Goal: Task Accomplishment & Management: Complete application form

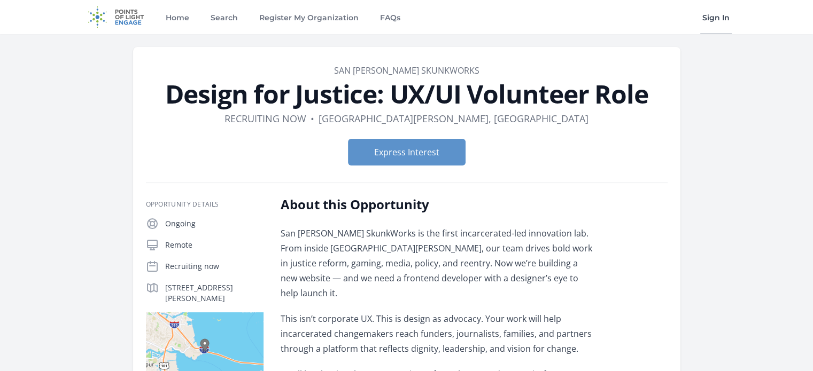
click at [713, 21] on link "Sign In" at bounding box center [716, 17] width 32 height 34
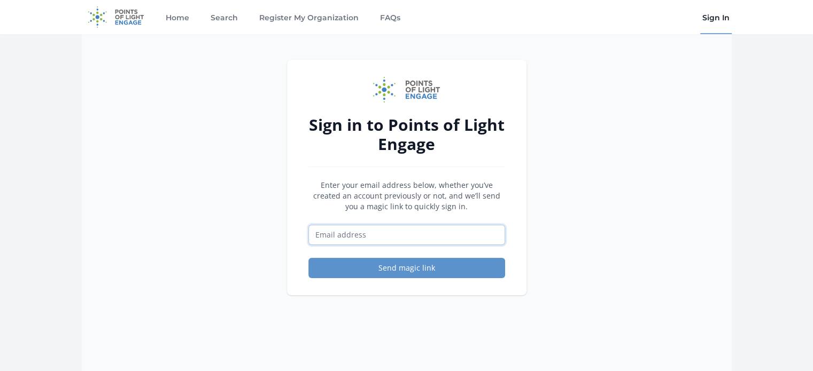
click at [358, 240] on input "Email address" at bounding box center [406, 235] width 197 height 20
type input "[EMAIL_ADDRESS][DOMAIN_NAME]"
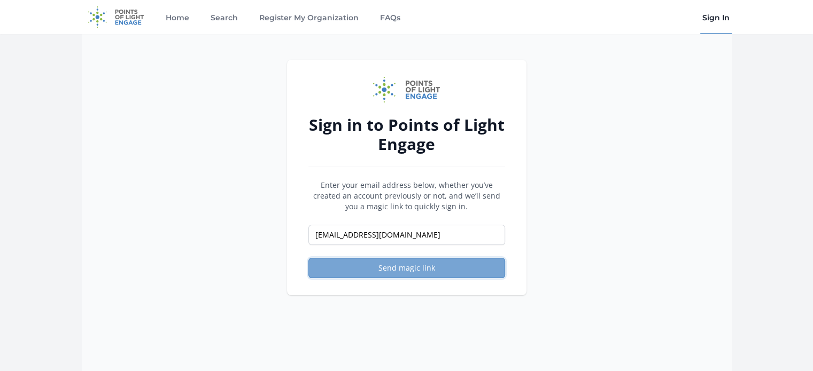
click at [401, 273] on button "Send magic link" at bounding box center [406, 268] width 197 height 20
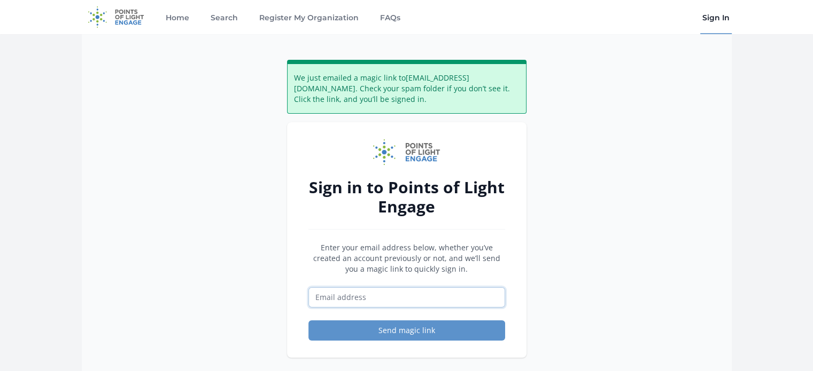
click at [412, 298] on input "Email address" at bounding box center [406, 298] width 197 height 20
type input "[EMAIL_ADDRESS][DOMAIN_NAME]"
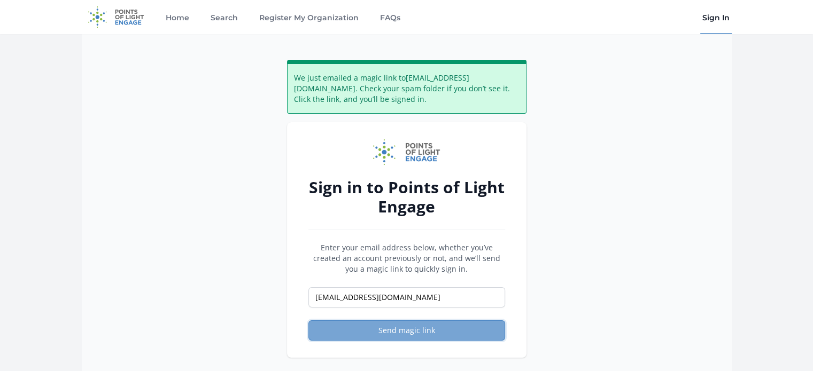
click at [423, 331] on button "Send magic link" at bounding box center [406, 331] width 197 height 20
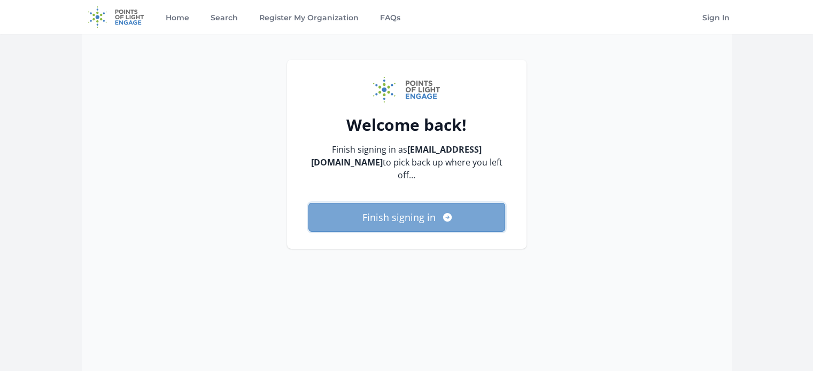
click at [380, 203] on button "Finish signing in" at bounding box center [406, 217] width 197 height 29
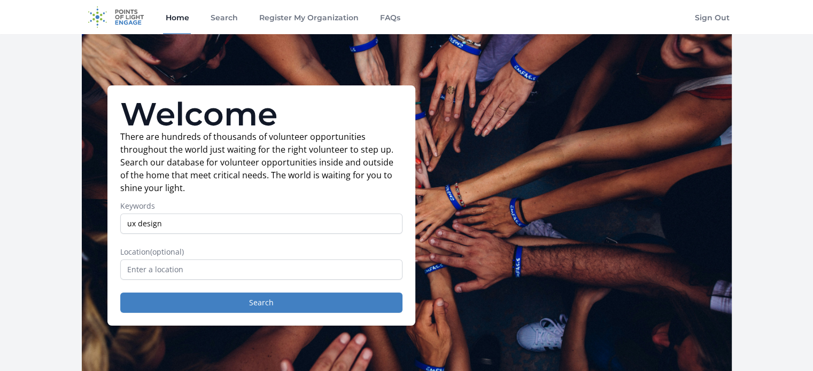
type input "ux design"
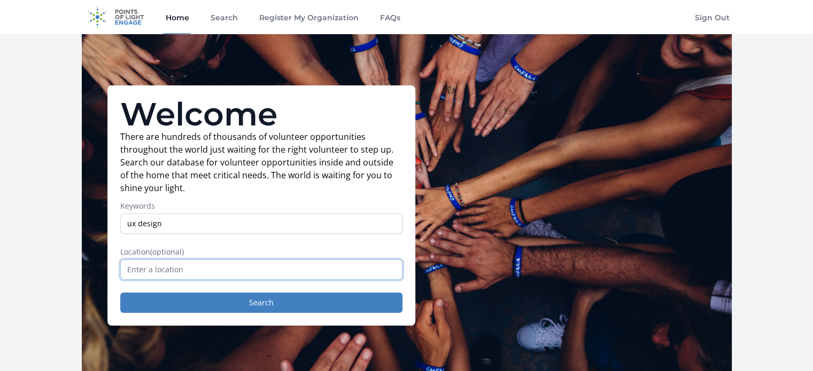
click at [137, 269] on input "text" at bounding box center [261, 270] width 282 height 20
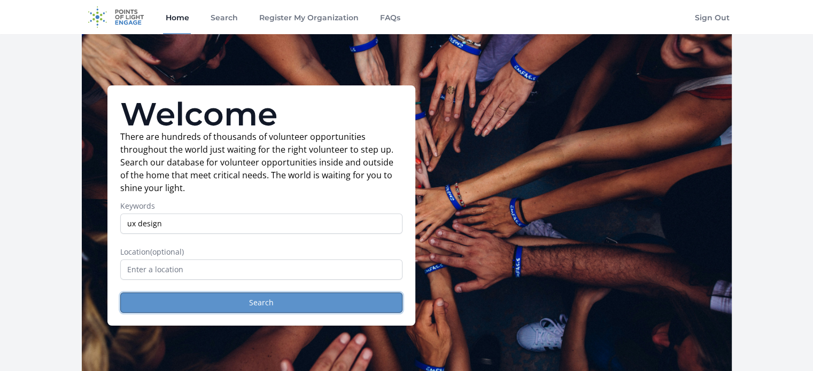
click at [242, 310] on button "Search" at bounding box center [261, 303] width 282 height 20
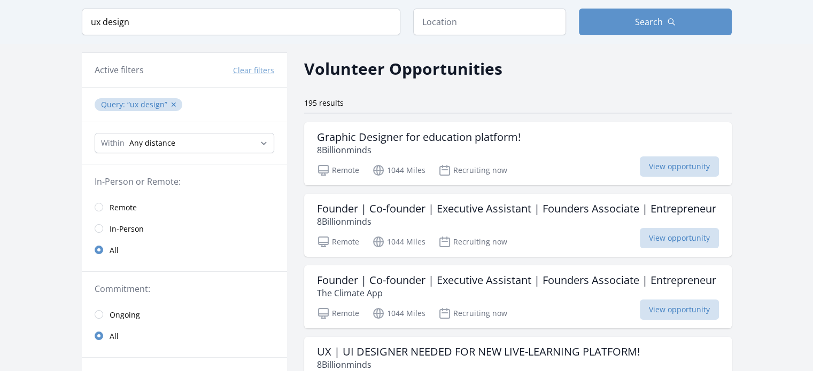
scroll to position [35, 0]
click at [111, 204] on span "Remote" at bounding box center [123, 207] width 27 height 11
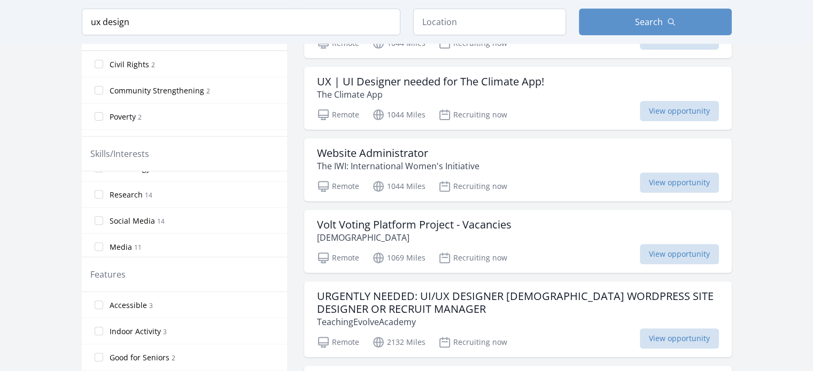
scroll to position [142, 0]
click at [96, 222] on input "Research 14" at bounding box center [99, 225] width 9 height 9
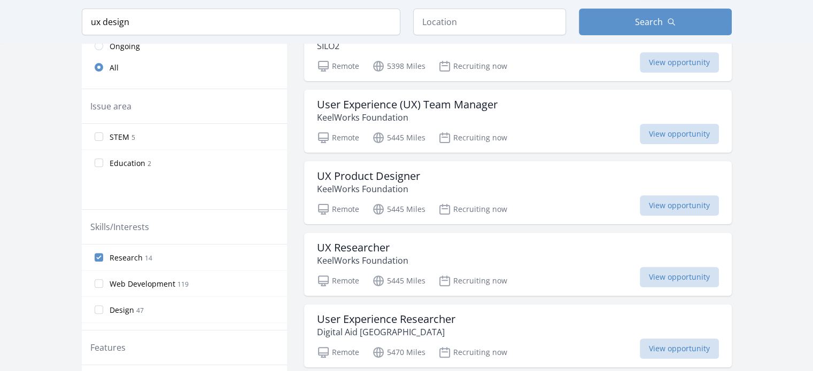
scroll to position [282, 0]
click at [95, 307] on input "Design 47" at bounding box center [99, 309] width 9 height 9
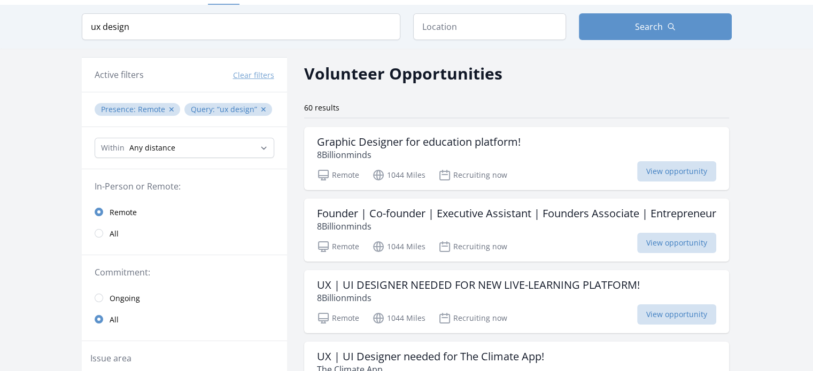
scroll to position [34, 0]
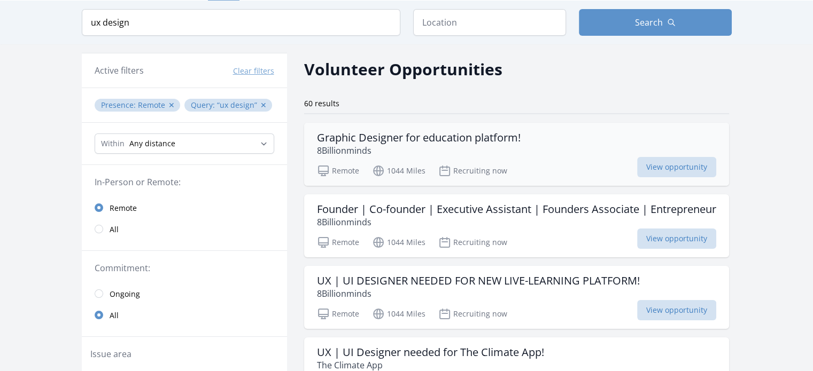
click at [407, 136] on h3 "Graphic Designer for education platform!" at bounding box center [419, 137] width 204 height 13
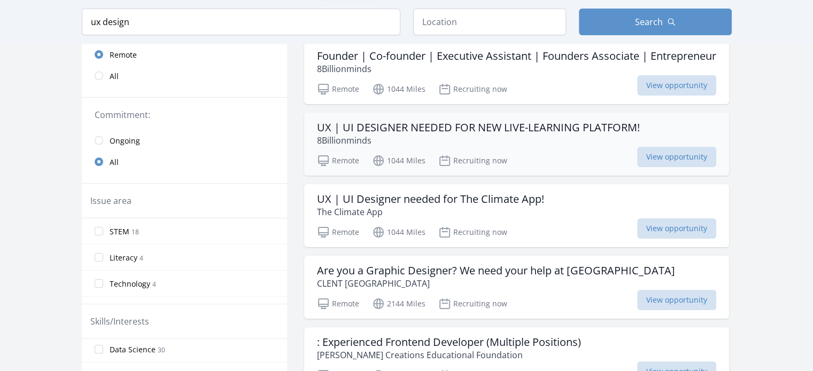
scroll to position [188, 0]
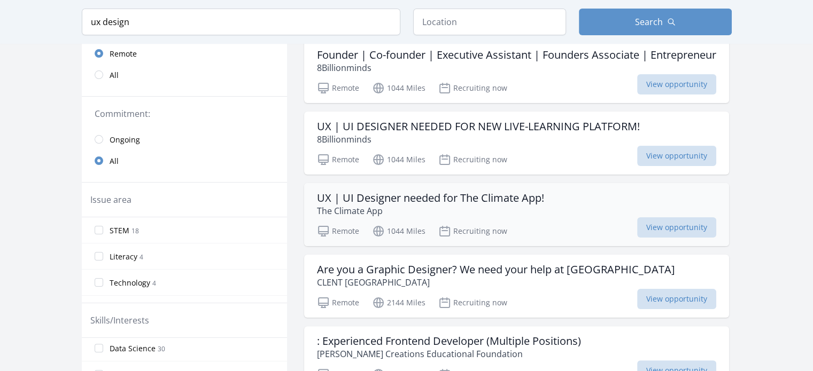
click at [447, 205] on h3 "UX | UI Designer needed for The Climate App!" at bounding box center [430, 198] width 227 height 13
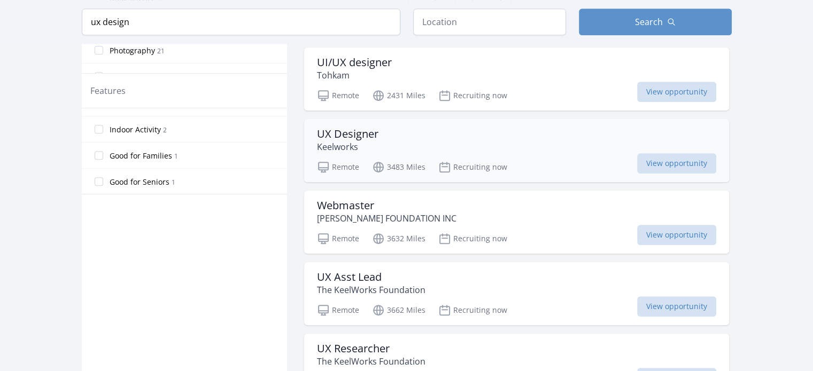
scroll to position [540, 0]
click at [354, 140] on h3 "UX Designer" at bounding box center [347, 133] width 61 height 13
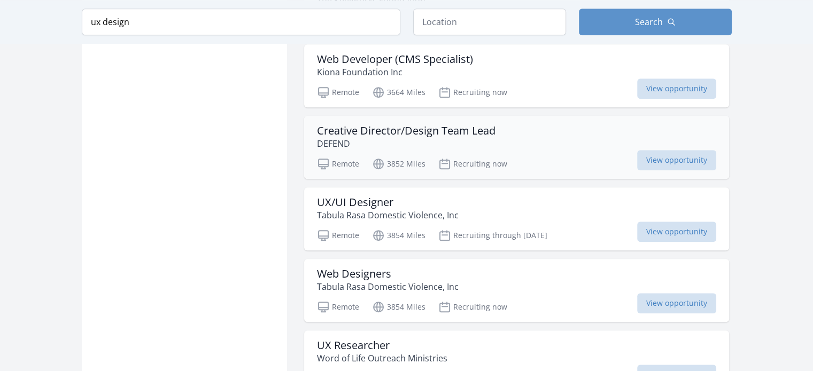
scroll to position [904, 0]
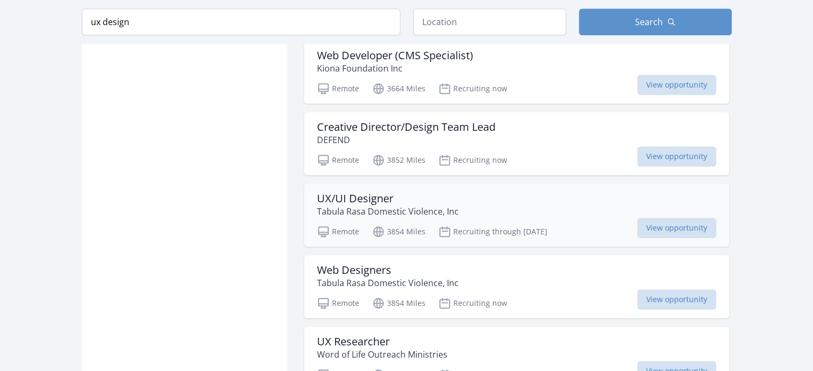
click at [368, 205] on h3 "UX/UI Designer" at bounding box center [388, 198] width 142 height 13
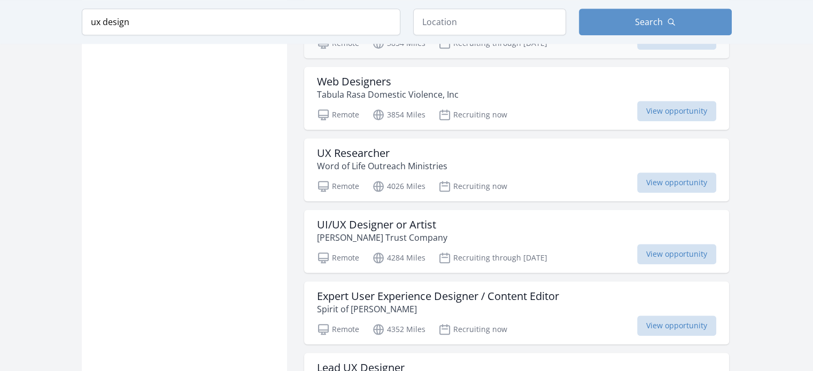
scroll to position [1100, 0]
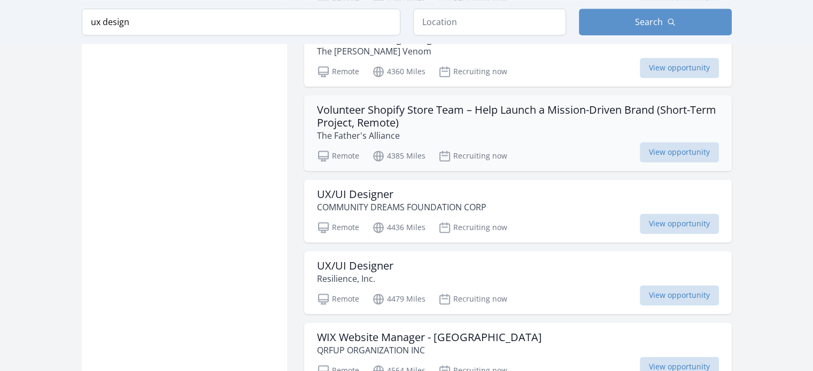
scroll to position [1494, 0]
click at [370, 209] on p "COMMUNITY DREAMS FOUNDATION CORP" at bounding box center [401, 206] width 169 height 13
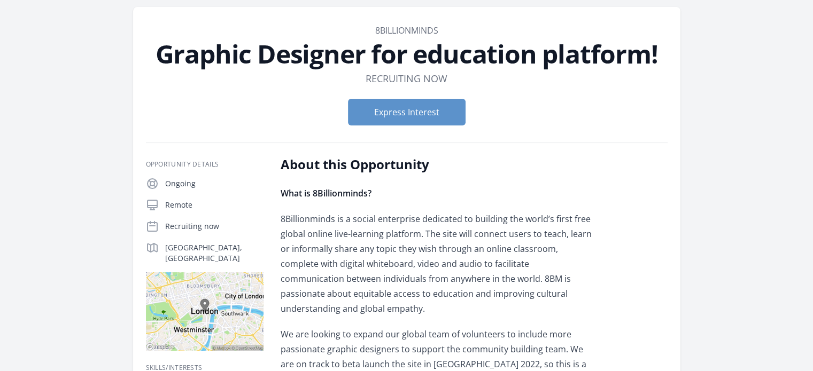
scroll to position [32, 0]
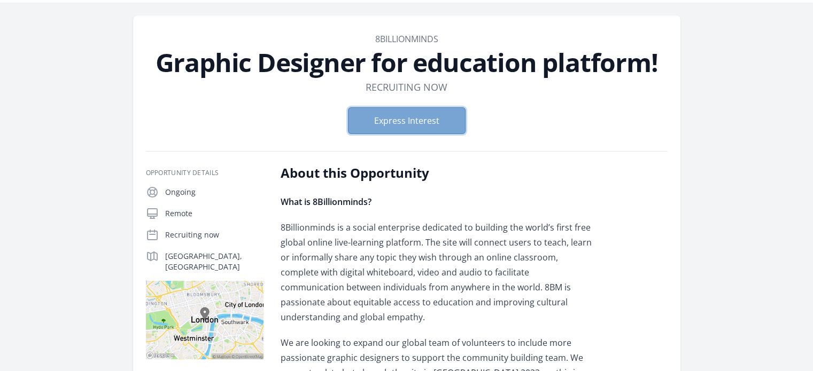
click at [427, 120] on button "Express Interest" at bounding box center [407, 120] width 118 height 27
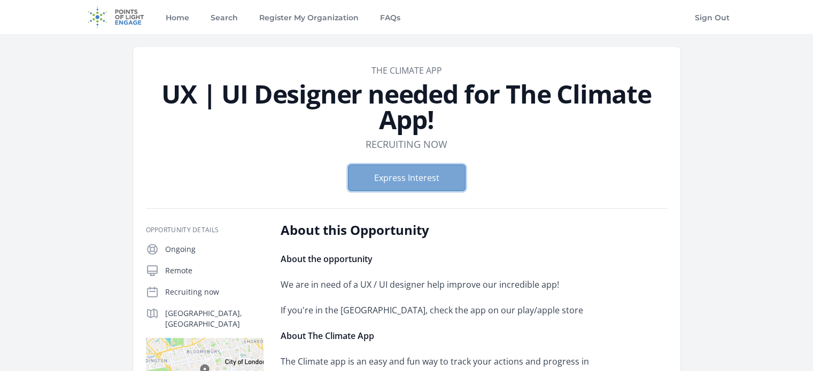
click at [412, 179] on button "Express Interest" at bounding box center [407, 178] width 118 height 27
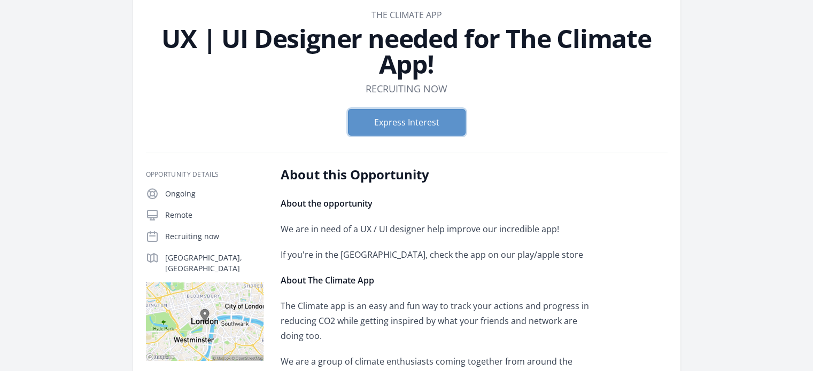
scroll to position [57, 0]
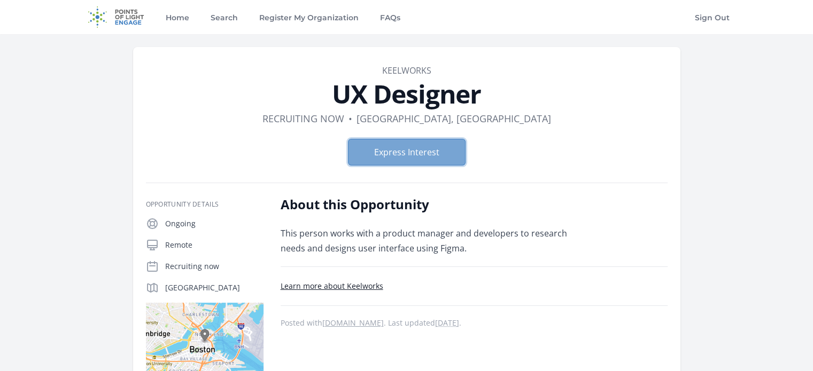
click at [391, 146] on button "Express Interest" at bounding box center [407, 152] width 118 height 27
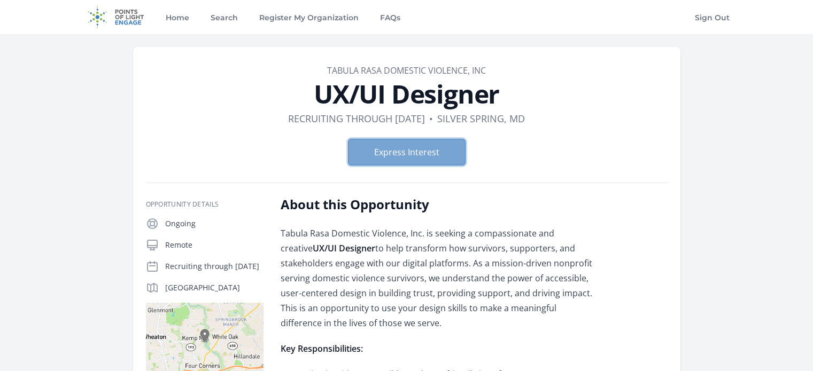
click at [404, 144] on button "Express Interest" at bounding box center [407, 152] width 118 height 27
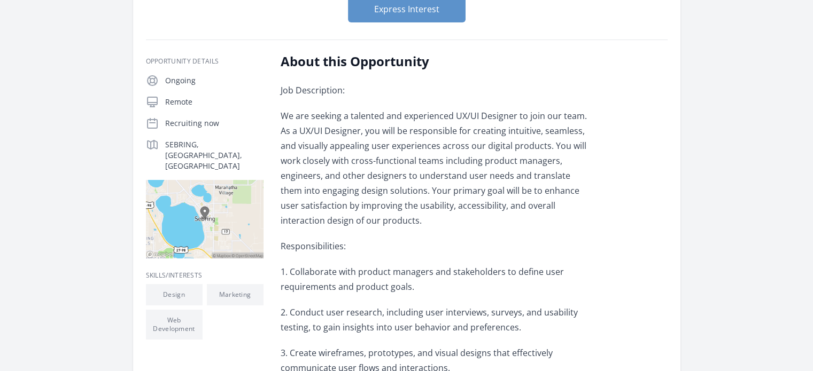
scroll to position [115, 0]
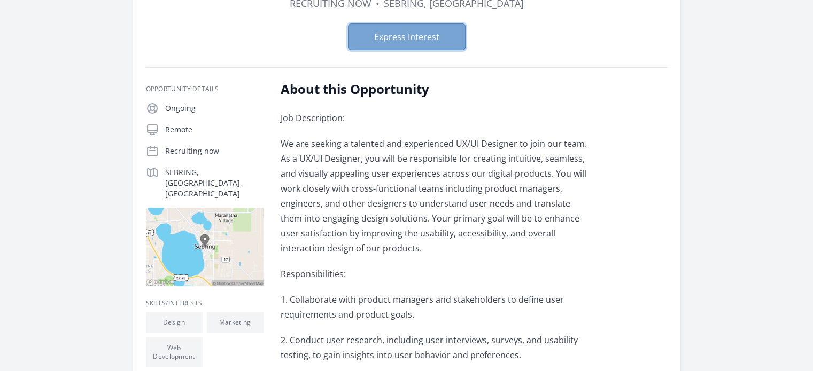
click at [407, 37] on button "Express Interest" at bounding box center [407, 37] width 118 height 27
